Goal: Participate in discussion: Engage in conversation with other users on a specific topic

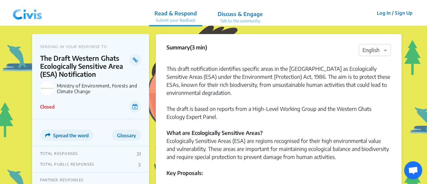
click at [280, 96] on div "This draft notification identifies specific areas in the [GEOGRAPHIC_DATA] as E…" at bounding box center [278, 81] width 224 height 48
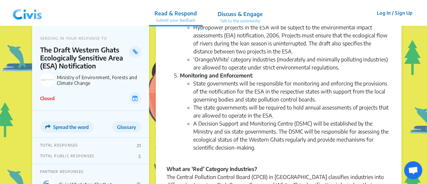
scroll to position [314, 0]
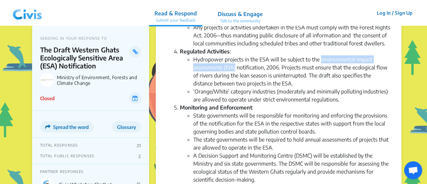
drag, startPoint x: 319, startPoint y: 36, endPoint x: 235, endPoint y: 43, distance: 84.1
click at [235, 55] on li "Hydropower projects in the ESA will be subject to the environmental impact asse…" at bounding box center [291, 71] width 197 height 32
